Goal: Task Accomplishment & Management: Manage account settings

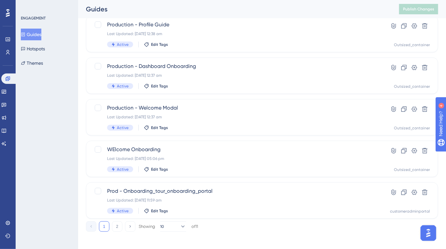
scroll to position [256, 0]
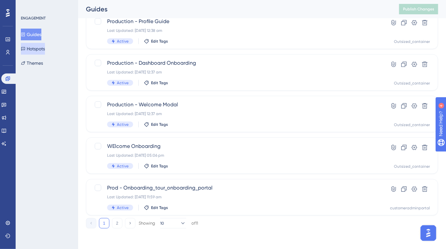
click at [25, 47] on icon at bounding box center [23, 49] width 4 height 4
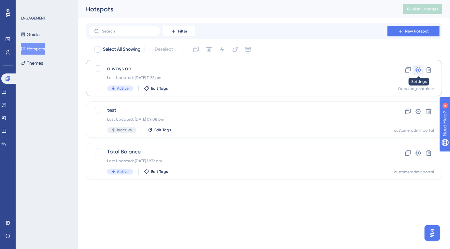
click at [420, 71] on icon at bounding box center [418, 70] width 7 height 7
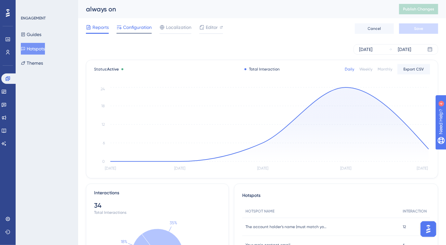
click at [125, 32] on div "Configuration" at bounding box center [134, 28] width 35 height 10
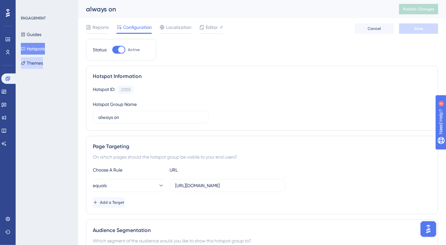
click at [29, 59] on button "Themes" at bounding box center [32, 63] width 22 height 12
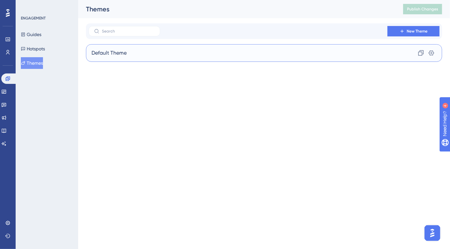
click at [142, 54] on div "Default Theme Clone Settings" at bounding box center [264, 53] width 356 height 18
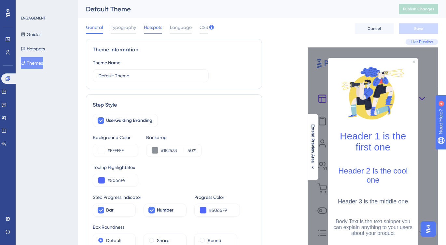
click at [146, 34] on div at bounding box center [153, 33] width 18 height 1
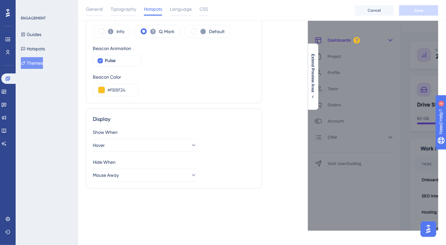
scroll to position [53, 0]
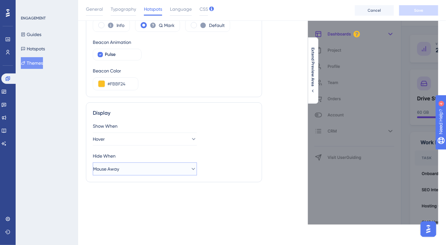
click at [172, 166] on button "Mouse Away" at bounding box center [145, 169] width 104 height 13
click at [215, 160] on div "Hide When Mouse Away Click on Page Click on Page Mouse Away Mouse Away" at bounding box center [174, 163] width 162 height 23
click at [179, 137] on button "Hover" at bounding box center [145, 139] width 104 height 13
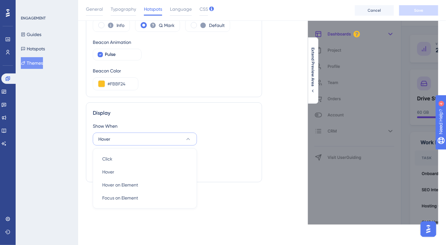
click at [237, 126] on div "Show When" at bounding box center [174, 126] width 162 height 8
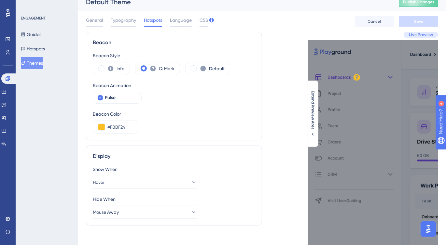
scroll to position [10, 0]
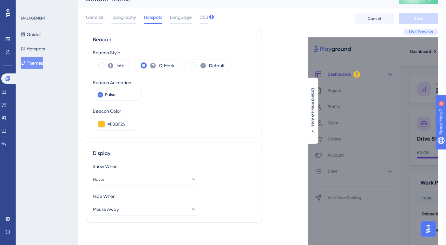
click at [311, 102] on span "Extend Preview Area" at bounding box center [312, 107] width 5 height 39
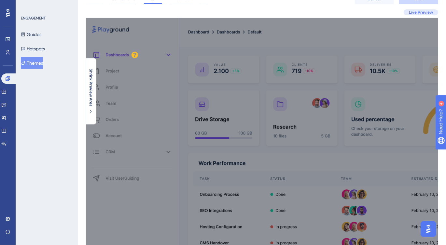
scroll to position [0, 0]
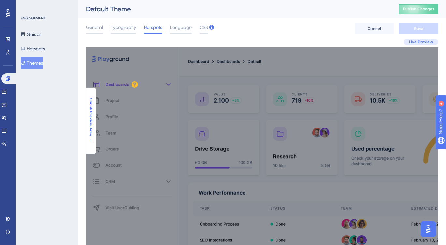
click at [89, 105] on span "Shrink Preview Area" at bounding box center [90, 118] width 5 height 38
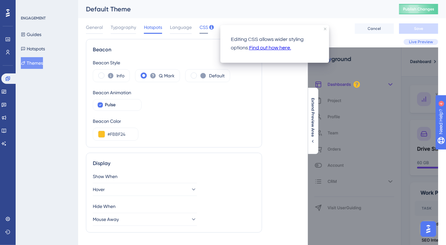
click at [206, 27] on span "CSS" at bounding box center [204, 27] width 8 height 8
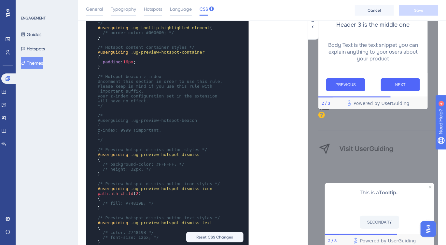
scroll to position [95, 0]
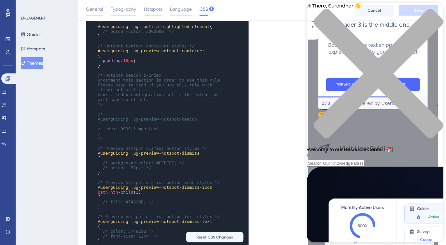
click at [377, 38] on div "Hi There, Surendhar 👋 Welcome to our Resource Center! 📚" at bounding box center [374, 85] width 137 height 164
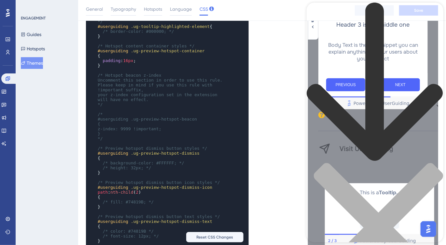
type input "hotspot is still visible on screen on scroll"
click at [436, 163] on div "close resource center" at bounding box center [374, 232] width 137 height 138
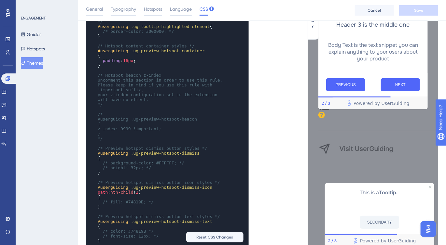
click at [425, 228] on img "Open AI Assistant Launcher" at bounding box center [428, 229] width 12 height 12
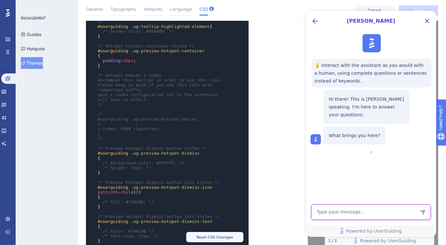
click at [357, 209] on textarea "AI Assistant Text Input" at bounding box center [371, 212] width 120 height 16
type textarea "connect me to a human"
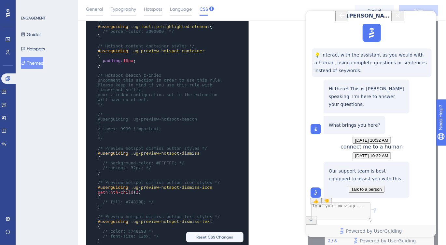
scroll to position [50, 0]
click at [368, 187] on span "Talk to a person" at bounding box center [366, 189] width 31 height 5
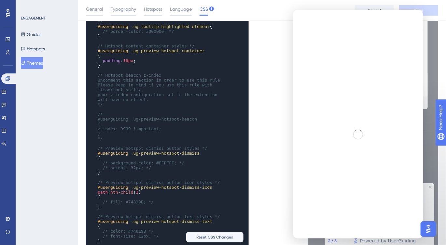
scroll to position [0, 0]
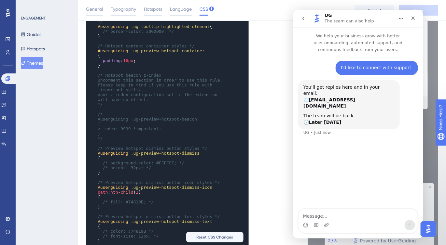
click at [306, 21] on button "go back" at bounding box center [303, 18] width 12 height 12
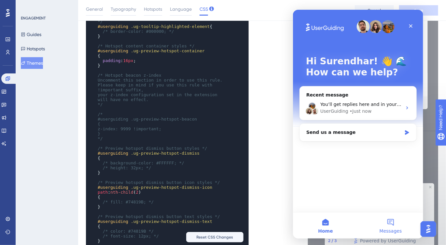
click at [376, 225] on button "Messages" at bounding box center [390, 226] width 65 height 26
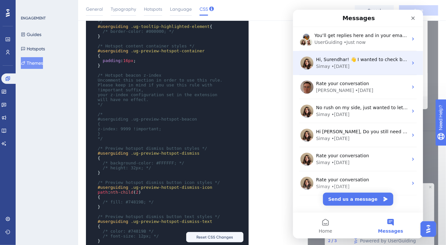
click at [364, 68] on div "Simay • [DATE]" at bounding box center [362, 66] width 92 height 7
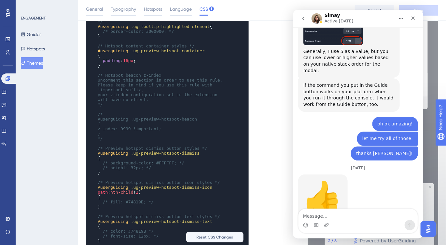
scroll to position [1146, 0]
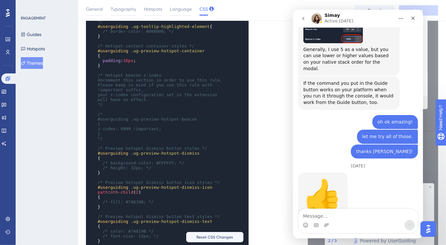
click at [318, 19] on img "Intercom messenger" at bounding box center [316, 18] width 10 height 10
click at [307, 20] on button "go back" at bounding box center [303, 18] width 12 height 12
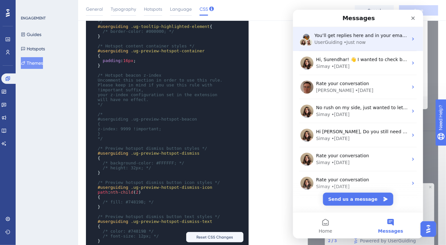
scroll to position [0, 0]
click at [375, 42] on div "UserGuiding • Just now" at bounding box center [360, 42] width 93 height 7
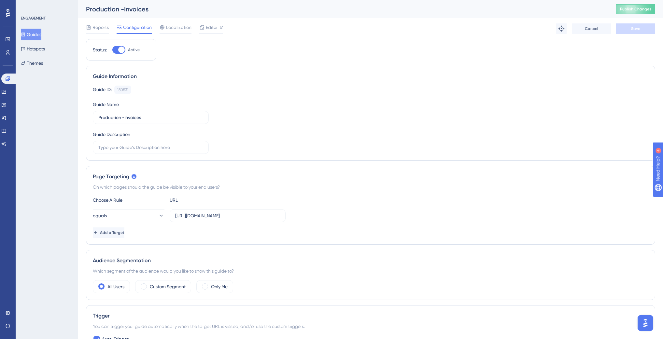
click at [36, 36] on button "Guides" at bounding box center [31, 35] width 21 height 12
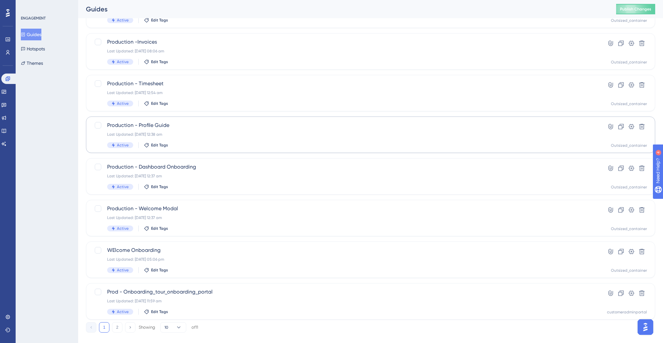
scroll to position [162, 0]
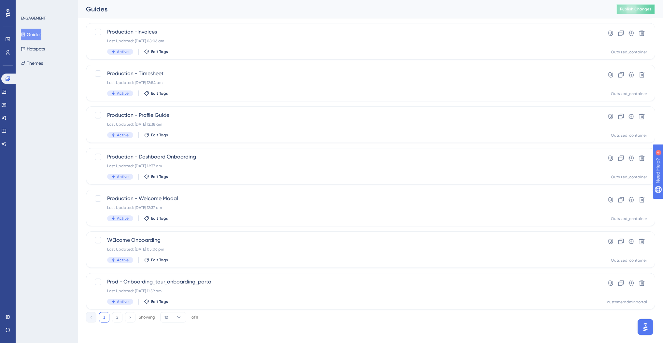
click at [628, 10] on span "Publish Changes" at bounding box center [635, 9] width 31 height 5
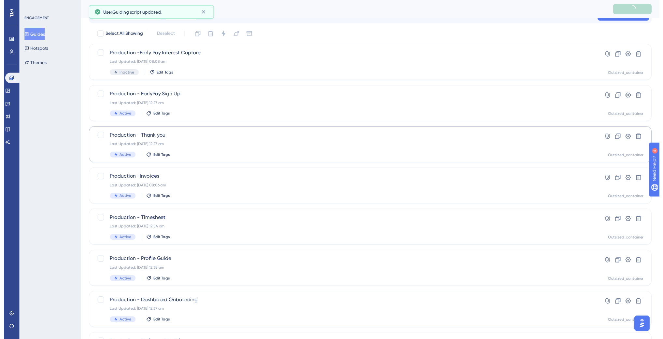
scroll to position [0, 0]
